Goal: Use online tool/utility: Utilize a website feature to perform a specific function

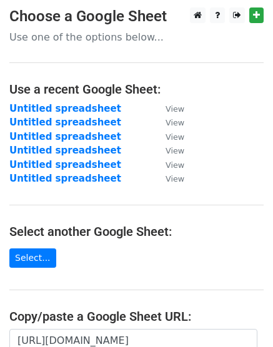
scroll to position [0, 256]
type input "[URL][DOMAIN_NAME]"
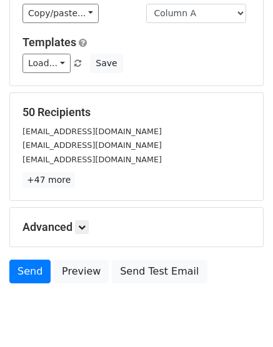
scroll to position [138, 0]
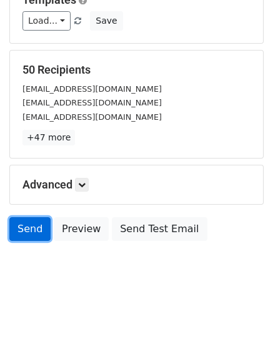
click at [19, 227] on link "Send" at bounding box center [29, 229] width 41 height 24
